Goal: Information Seeking & Learning: Find specific fact

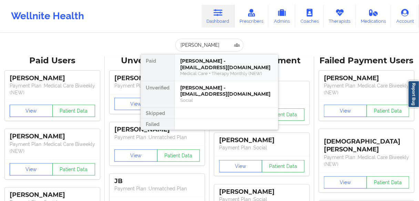
click at [200, 68] on div "[PERSON_NAME] - [EMAIL_ADDRESS][DOMAIN_NAME]" at bounding box center [226, 64] width 92 height 13
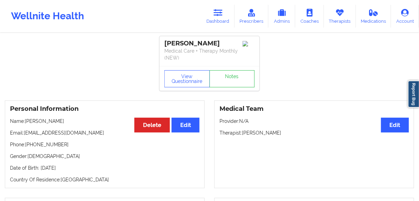
click at [58, 122] on p "Name: [PERSON_NAME]" at bounding box center [105, 121] width 190 height 7
click at [58, 121] on p "Name: [PERSON_NAME]" at bounding box center [105, 121] width 190 height 7
copy p "[PERSON_NAME]"
drag, startPoint x: 63, startPoint y: 143, endPoint x: 99, endPoint y: 87, distance: 66.8
click at [29, 144] on p "Phone: [PHONE_NUMBER]" at bounding box center [105, 144] width 190 height 7
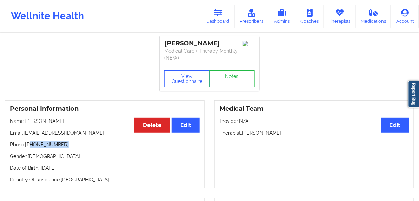
copy p "[PHONE_NUMBER]"
click at [53, 123] on p "Name: [PERSON_NAME]" at bounding box center [105, 121] width 190 height 7
copy p "[PERSON_NAME]"
click at [201, 44] on div "[PERSON_NAME]" at bounding box center [210, 44] width 90 height 8
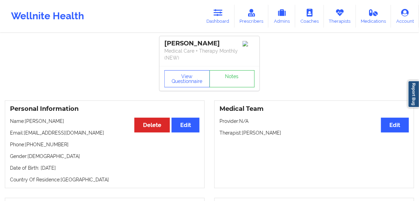
click at [201, 44] on div "[PERSON_NAME]" at bounding box center [210, 44] width 90 height 8
copy div "[PERSON_NAME]"
drag, startPoint x: 64, startPoint y: 145, endPoint x: 28, endPoint y: 144, distance: 36.2
click at [28, 144] on p "Phone: [PHONE_NUMBER]" at bounding box center [105, 144] width 190 height 7
copy p "[PHONE_NUMBER]"
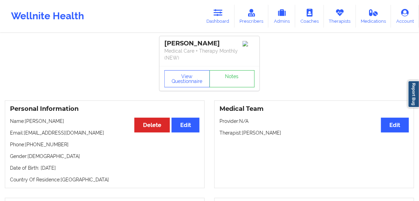
click at [52, 122] on p "Name: [PERSON_NAME]" at bounding box center [105, 121] width 190 height 7
click at [52, 121] on p "Name: [PERSON_NAME]" at bounding box center [105, 121] width 190 height 7
copy p "[PERSON_NAME]"
drag, startPoint x: 72, startPoint y: 171, endPoint x: 7, endPoint y: 122, distance: 81.7
click at [7, 122] on div "Personal Information Edit Delete Name: [PERSON_NAME] Email: [EMAIL_ADDRESS][DOM…" at bounding box center [105, 145] width 200 height 88
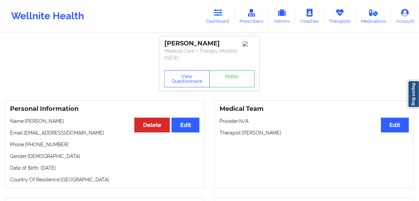
copy div "Name: [PERSON_NAME] Email: [EMAIL_ADDRESS][DOMAIN_NAME] Phone: [PHONE_NUMBER] G…"
drag, startPoint x: 298, startPoint y: 132, endPoint x: 243, endPoint y: 131, distance: 55.2
click at [243, 131] on p "Therapist: [PERSON_NAME]" at bounding box center [315, 133] width 190 height 7
copy p "[PERSON_NAME]"
